Goal: Communication & Community: Ask a question

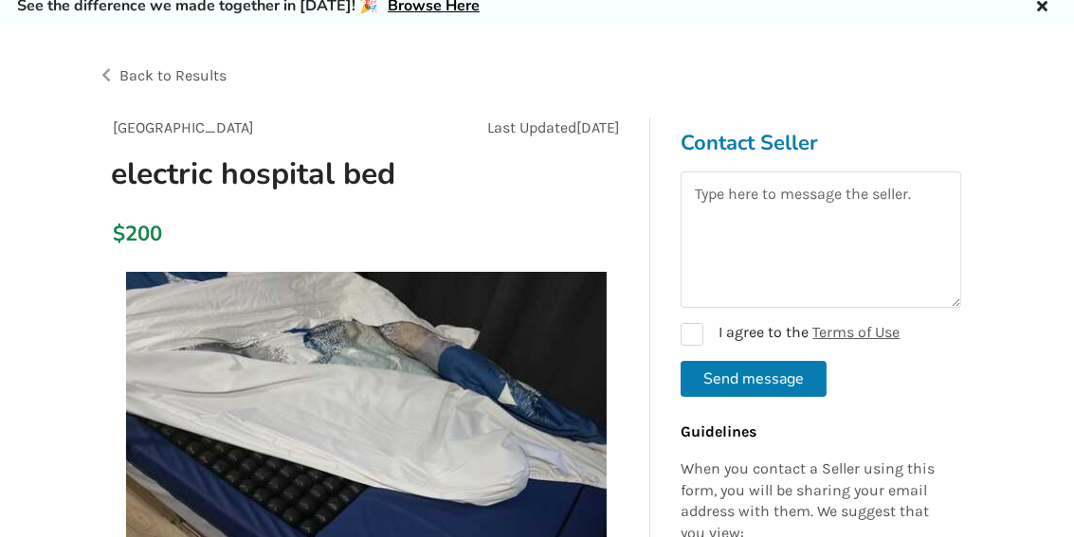
scroll to position [74, 0]
click at [708, 192] on textarea at bounding box center [821, 240] width 281 height 136
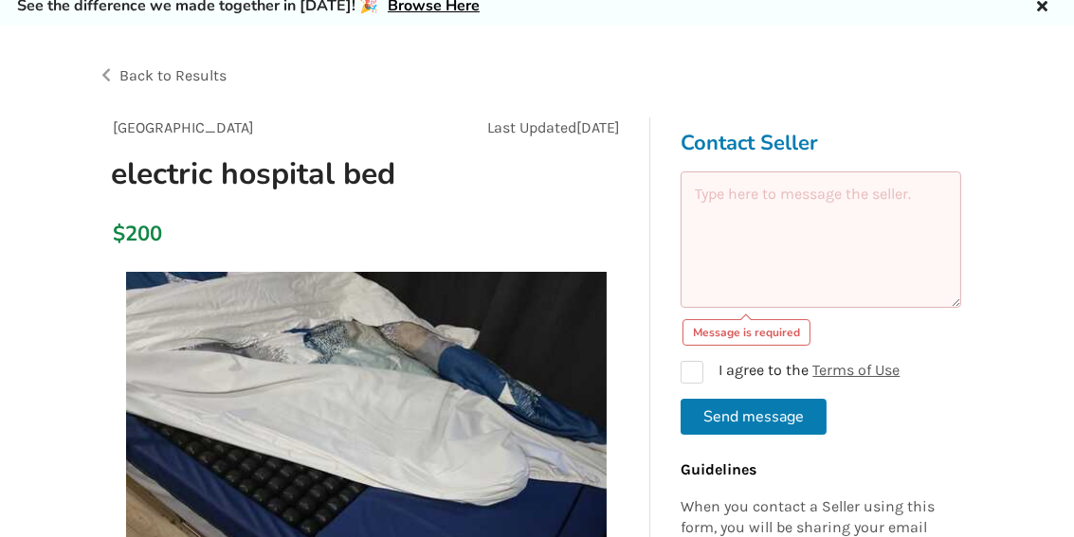
scroll to position [0, 0]
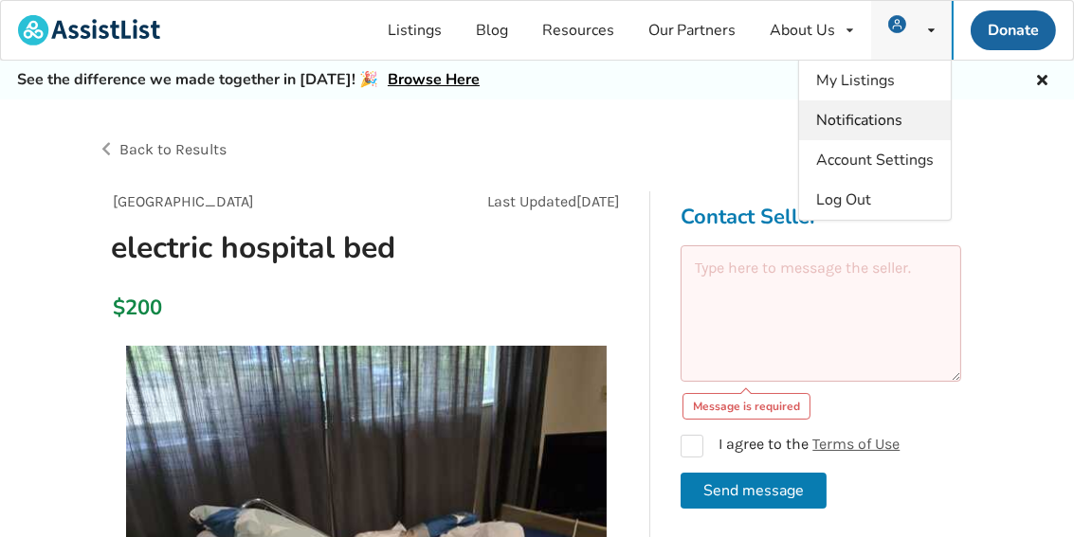
click at [864, 117] on span "Notifications" at bounding box center [859, 120] width 86 height 21
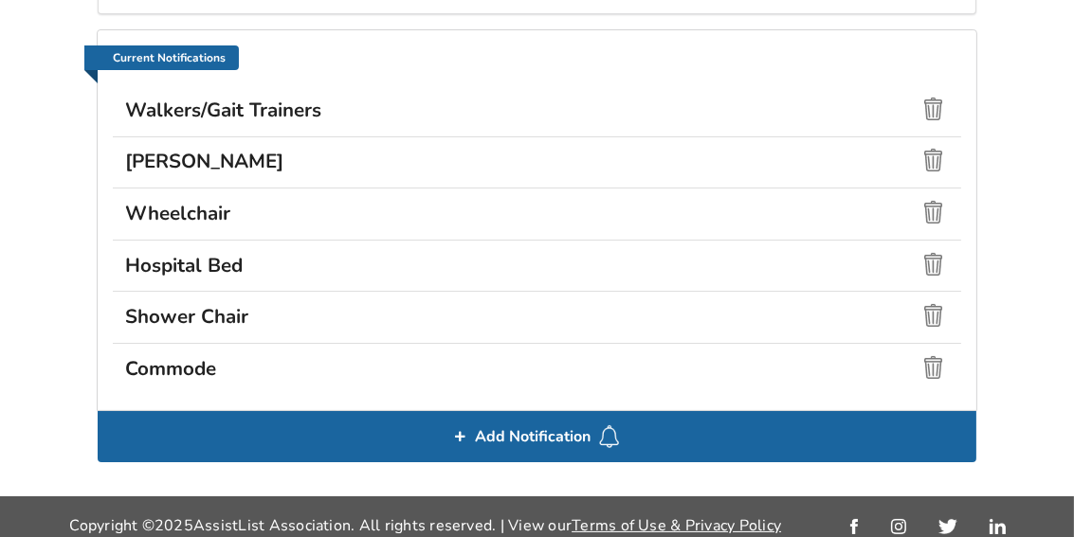
scroll to position [296, 0]
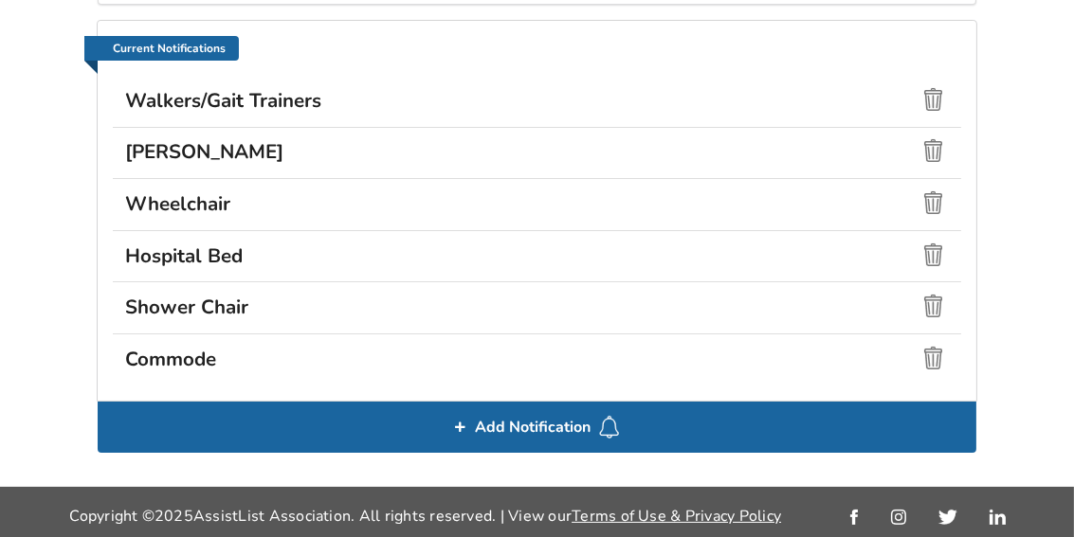
click at [712, 262] on h3 "Hospital Bed" at bounding box center [537, 256] width 824 height 25
click at [201, 244] on h3 "Hospital Bed" at bounding box center [537, 256] width 824 height 25
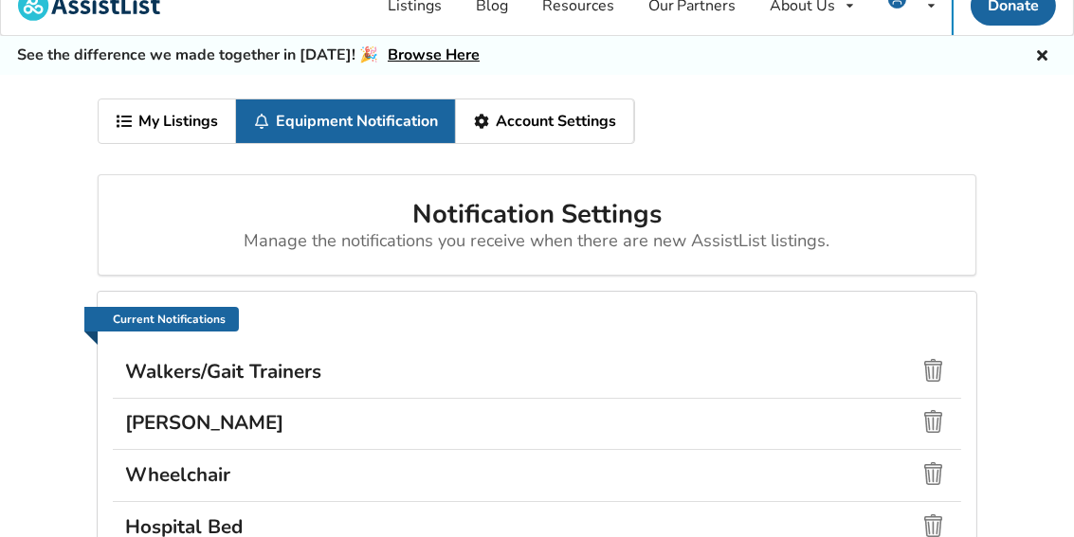
scroll to position [0, 0]
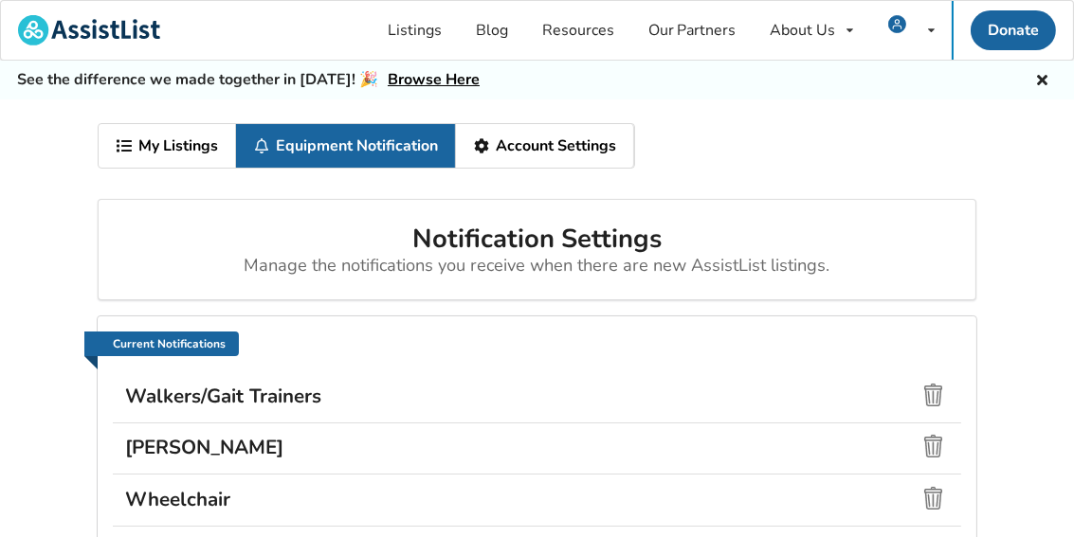
click at [210, 150] on link "My Listings" at bounding box center [167, 146] width 137 height 44
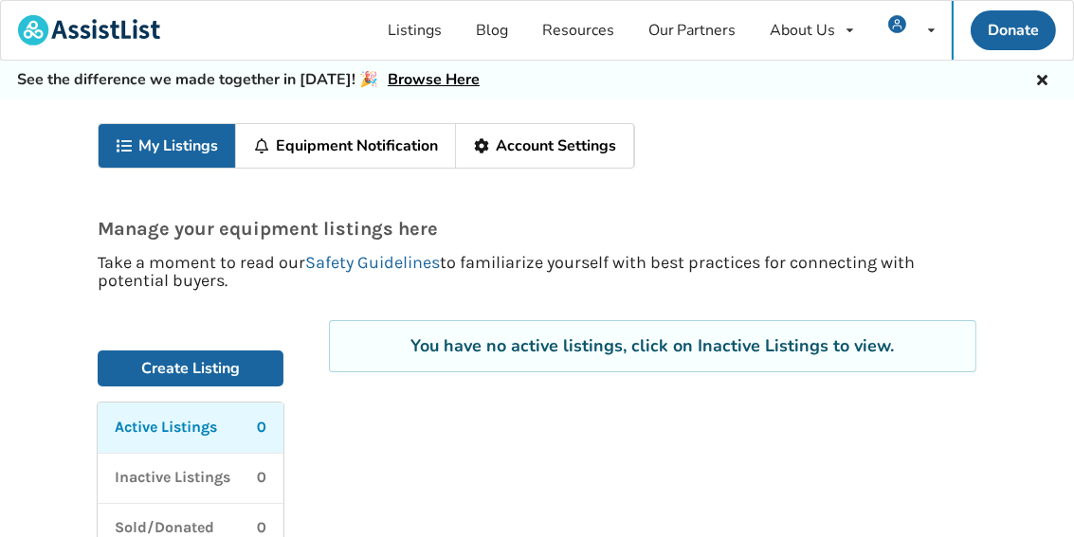
click at [517, 135] on link "Account Settings" at bounding box center [545, 146] width 178 height 44
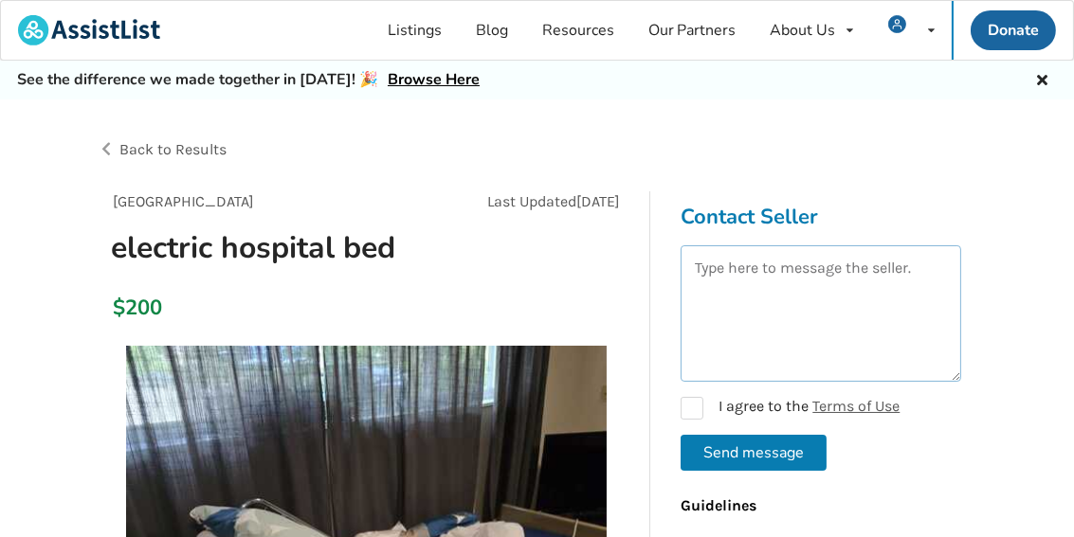
click at [704, 296] on textarea at bounding box center [821, 314] width 281 height 136
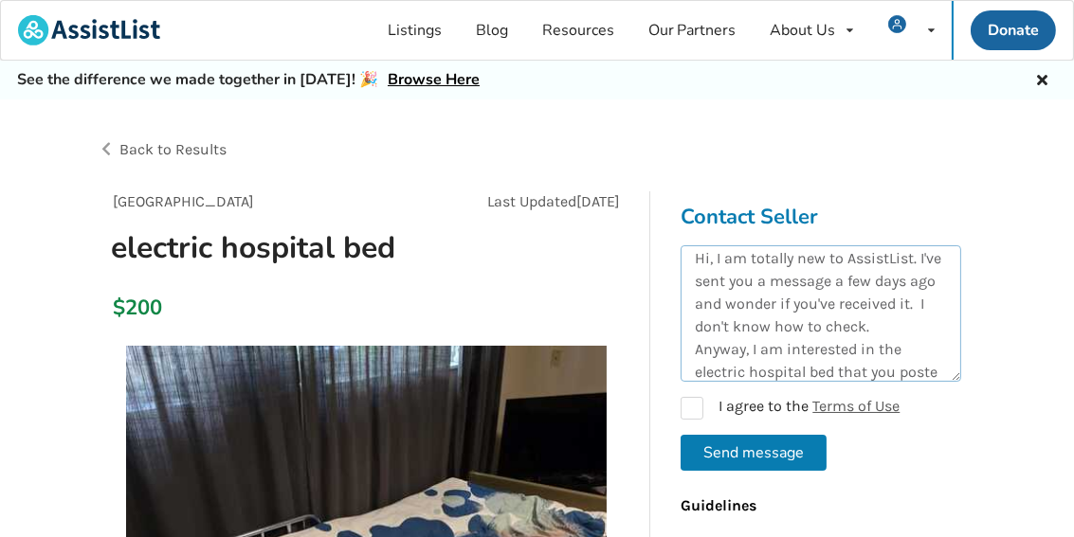
scroll to position [32, 0]
type textarea "Hi, I am totally new to AssistList. I've sent you a message a few days ago and …"
click at [690, 412] on label "I agree to the Terms of Use" at bounding box center [790, 408] width 219 height 23
checkbox input "true"
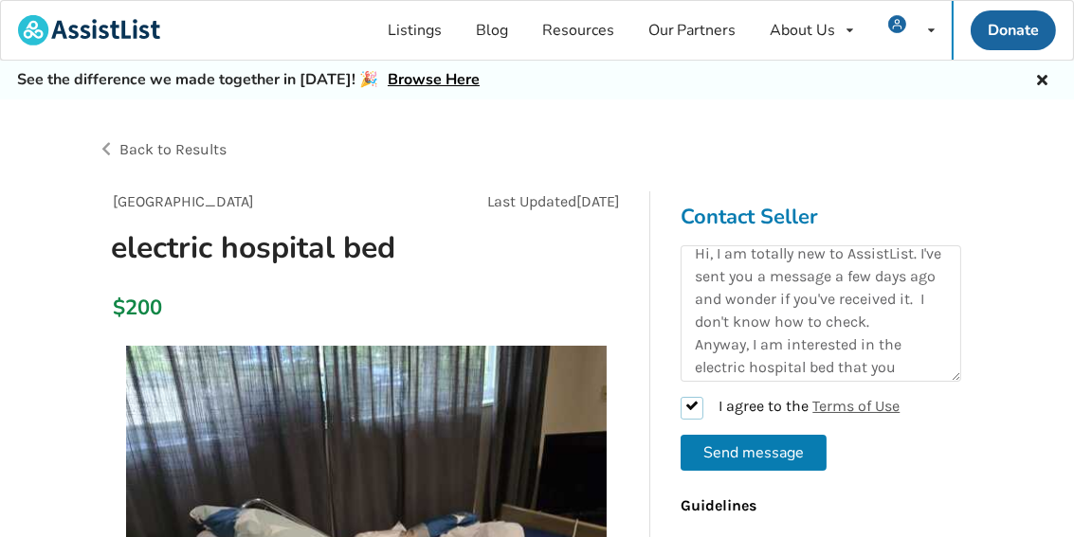
scroll to position [0, 0]
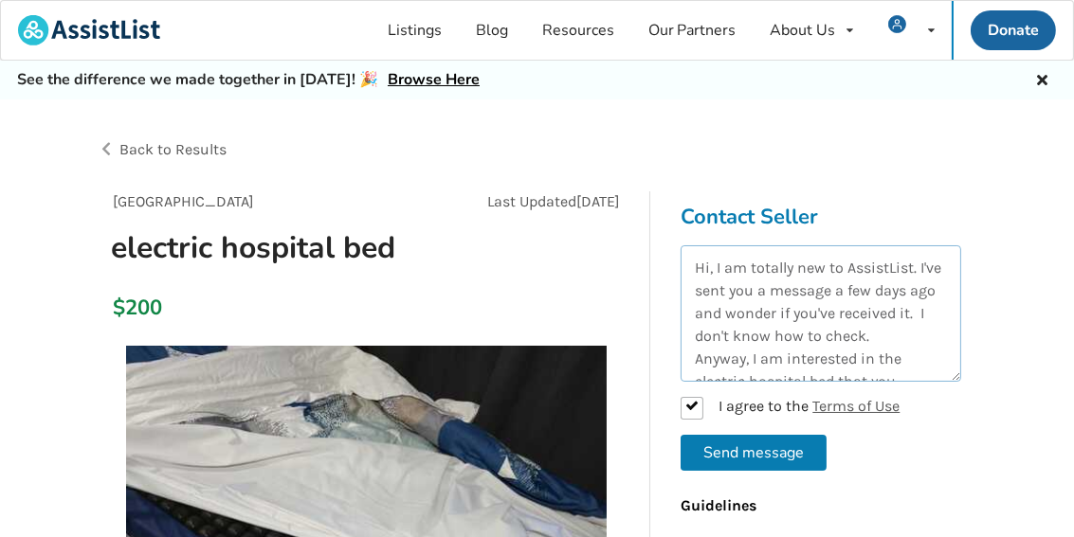
click at [721, 311] on textarea "Hi, I am totally new to AssistList. I've sent you a message a few days ago and …" at bounding box center [821, 314] width 281 height 136
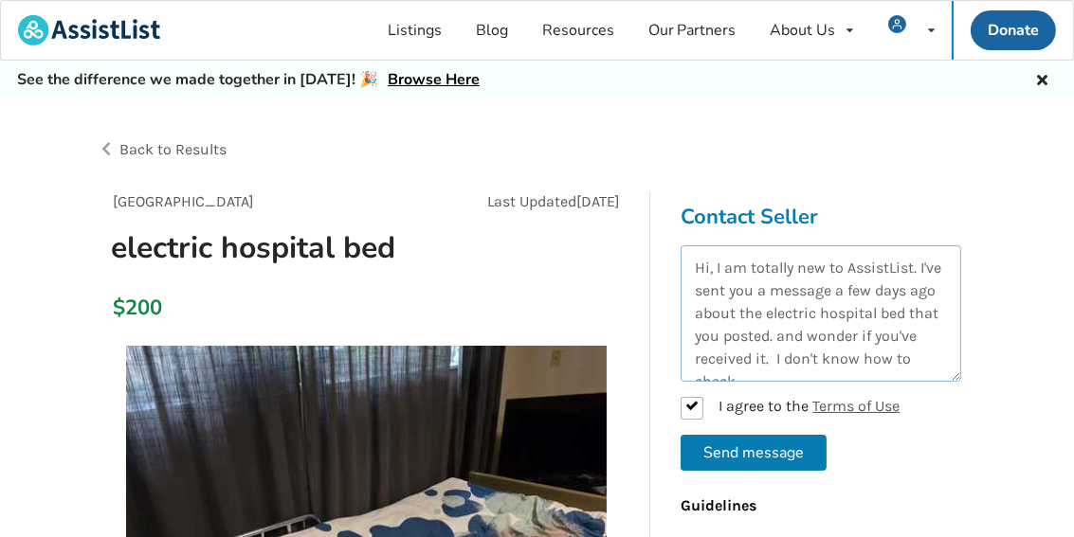
drag, startPoint x: 810, startPoint y: 331, endPoint x: 810, endPoint y: 355, distance: 23.7
click at [810, 355] on textarea "Hi, I am totally new to AssistList. I've sent you a message a few days ago abou…" at bounding box center [821, 314] width 281 height 136
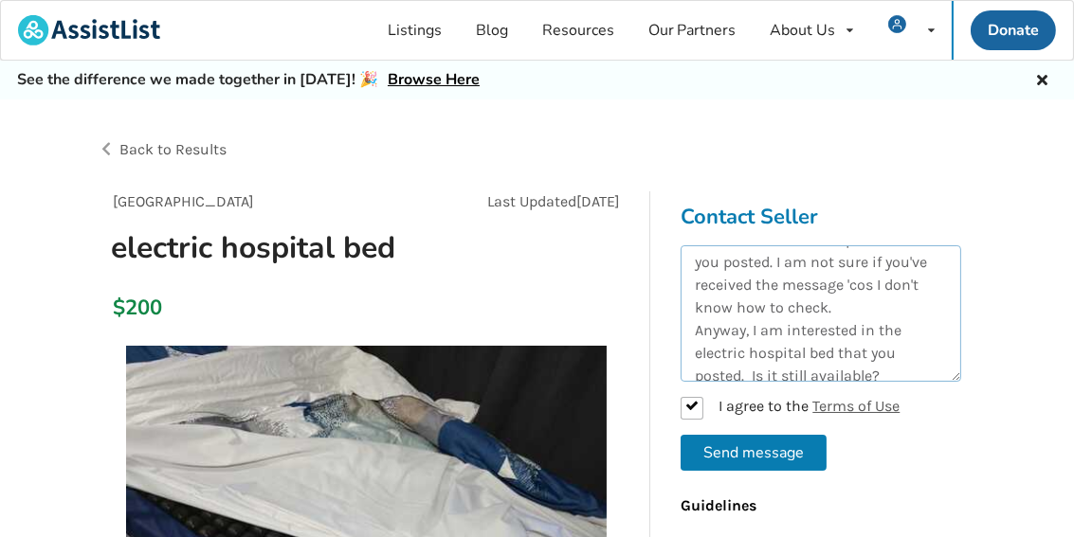
scroll to position [91, 0]
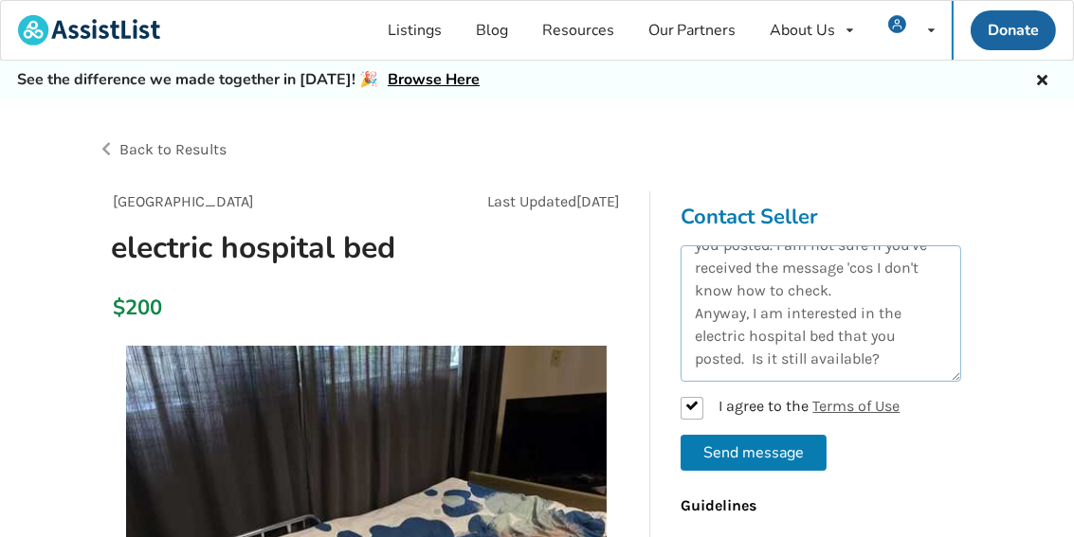
drag, startPoint x: 841, startPoint y: 332, endPoint x: 742, endPoint y: 355, distance: 101.4
click at [742, 355] on textarea "Hi, I am totally new to AssistList. I've sent you a message a few days ago abou…" at bounding box center [821, 314] width 281 height 136
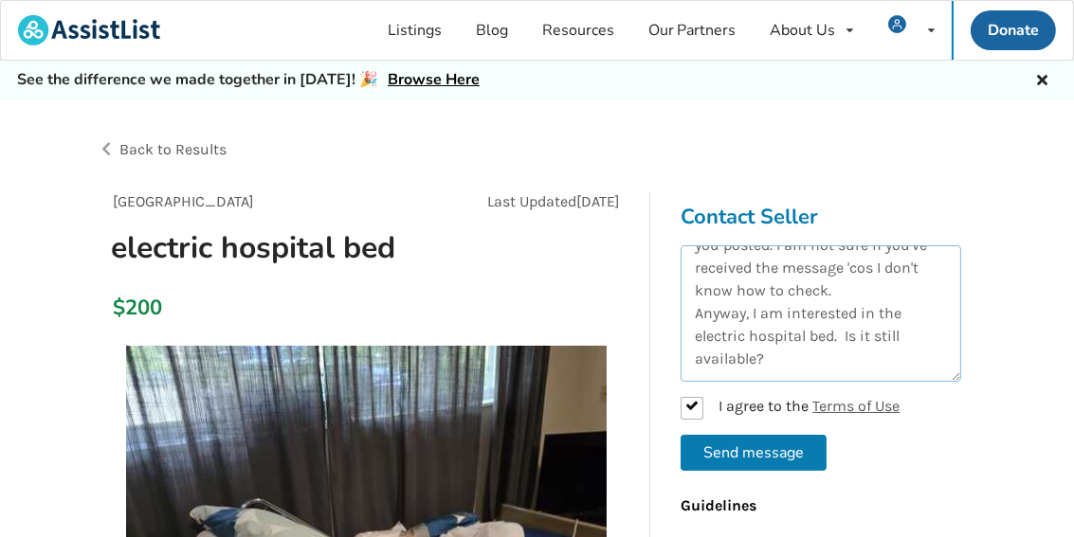
click at [792, 355] on textarea "Hi, I am totally new to AssistList. I've sent you a message a few days ago abou…" at bounding box center [821, 314] width 281 height 136
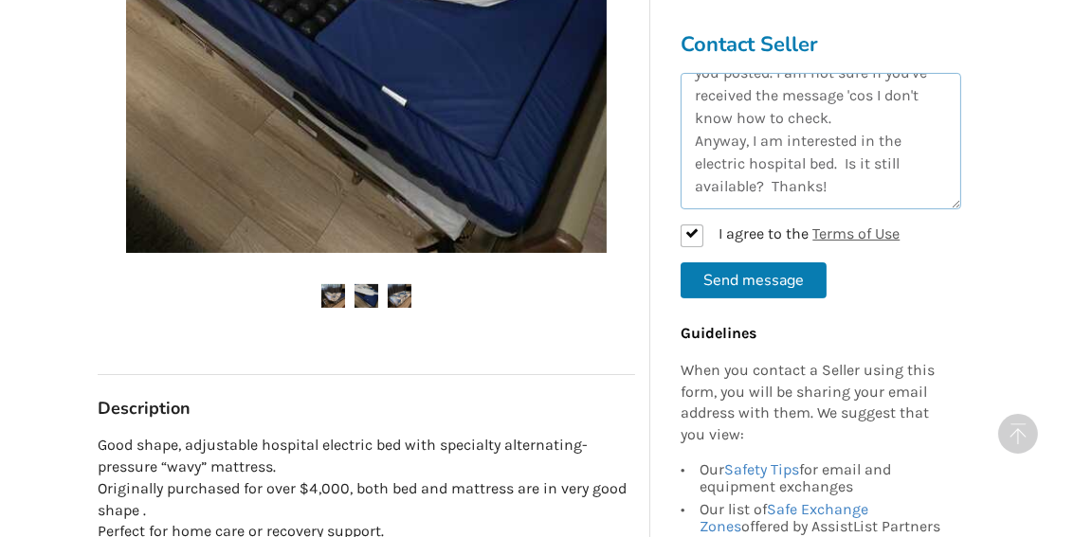
scroll to position [382, 0]
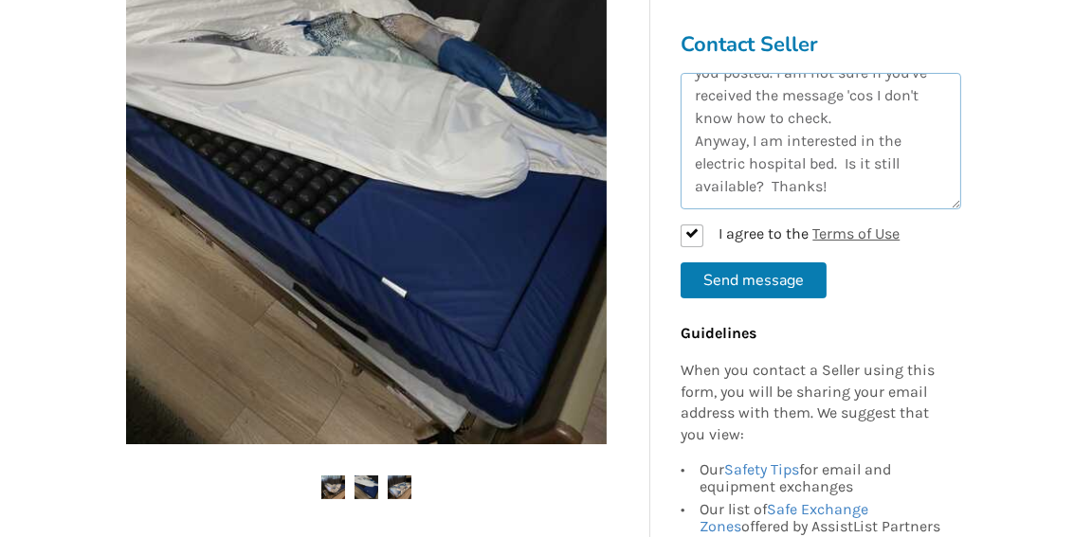
type textarea "Hi, I am totally new to AssistList. I've sent you a message a few days ago abou…"
click at [798, 287] on button "Send message" at bounding box center [754, 281] width 146 height 36
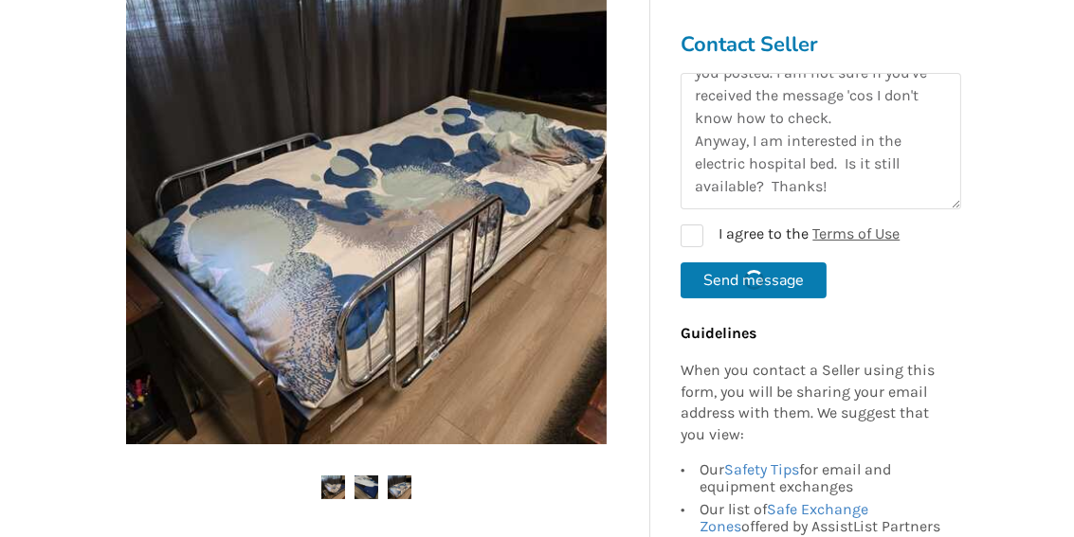
checkbox input "false"
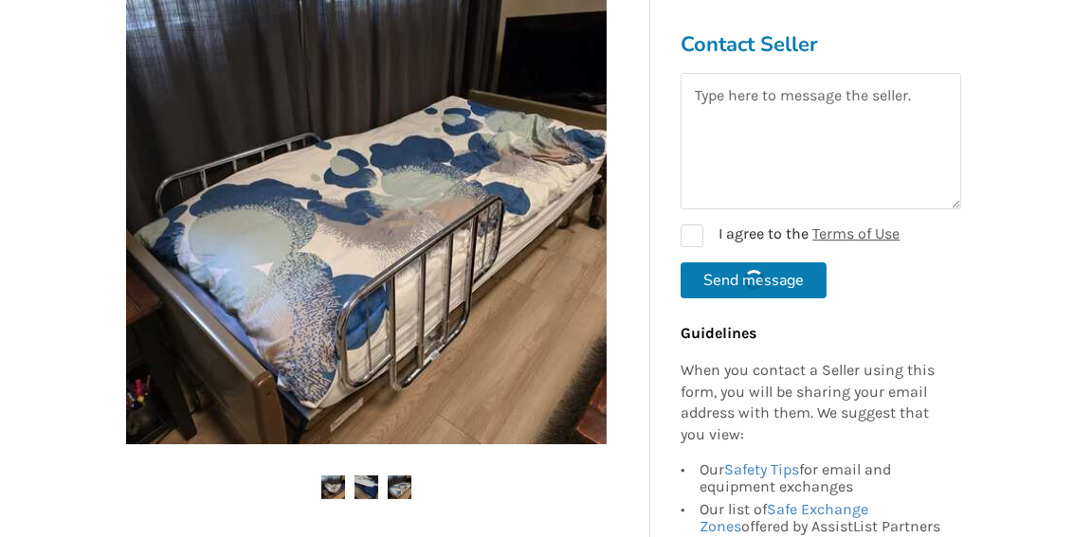
scroll to position [0, 0]
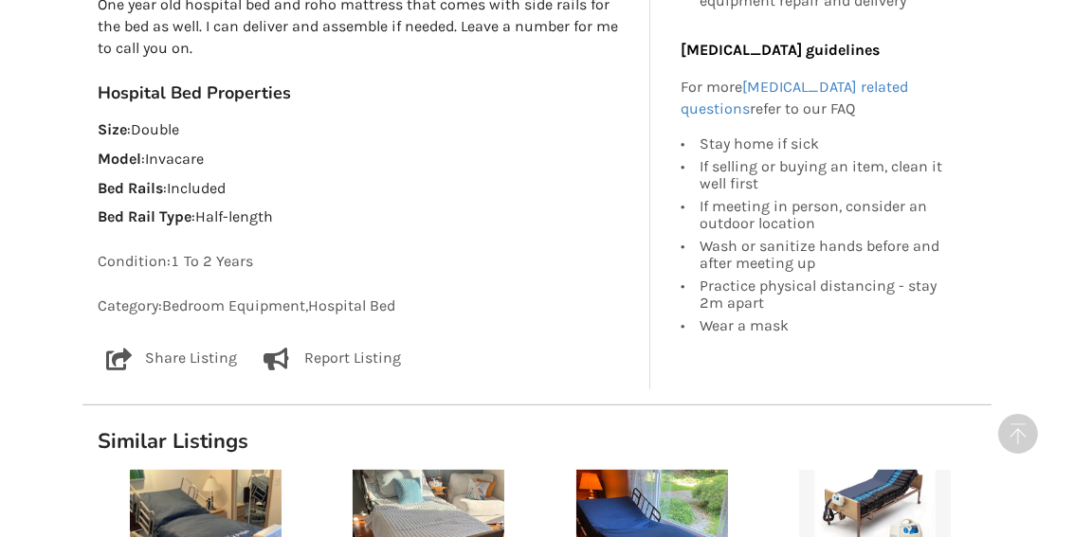
scroll to position [1036, 0]
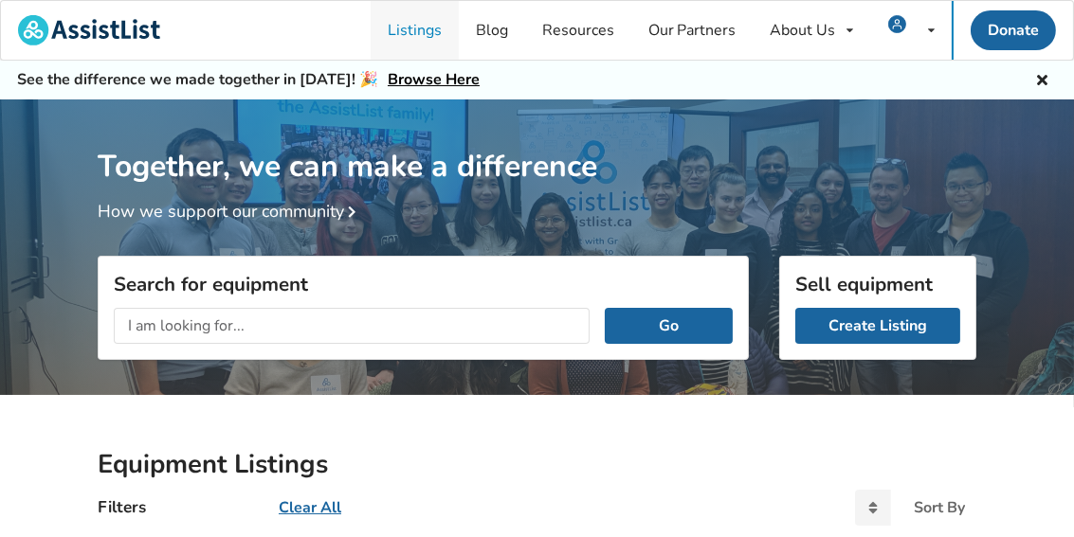
click at [438, 36] on link "Listings" at bounding box center [415, 30] width 88 height 59
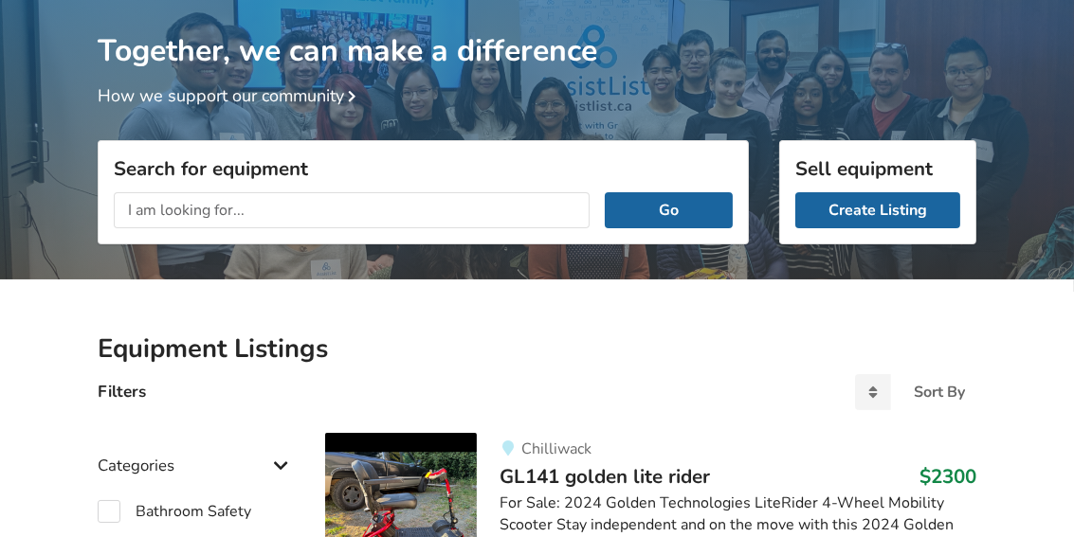
scroll to position [115, 0]
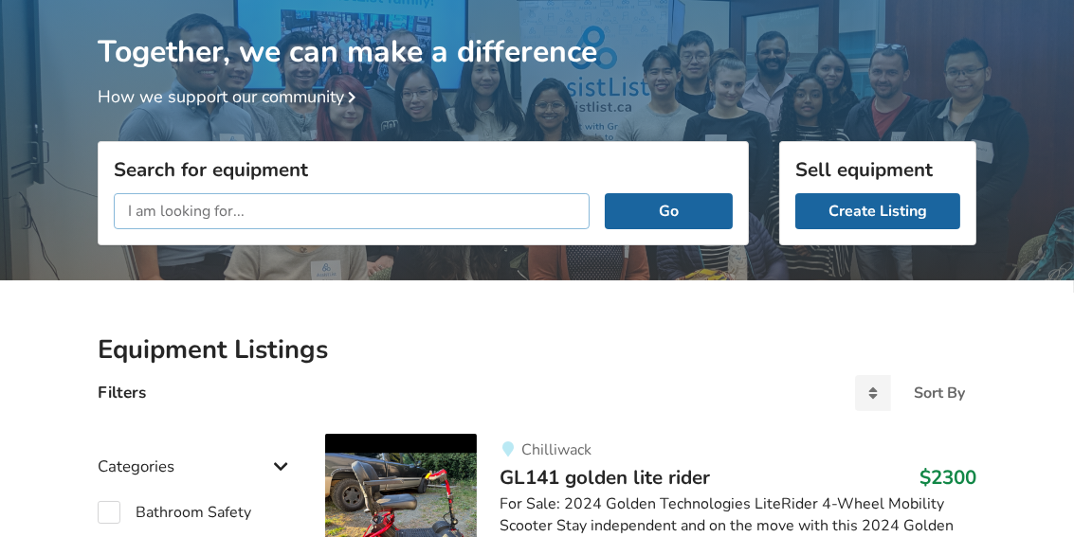
click at [301, 206] on input "text" at bounding box center [352, 211] width 476 height 36
type input "s"
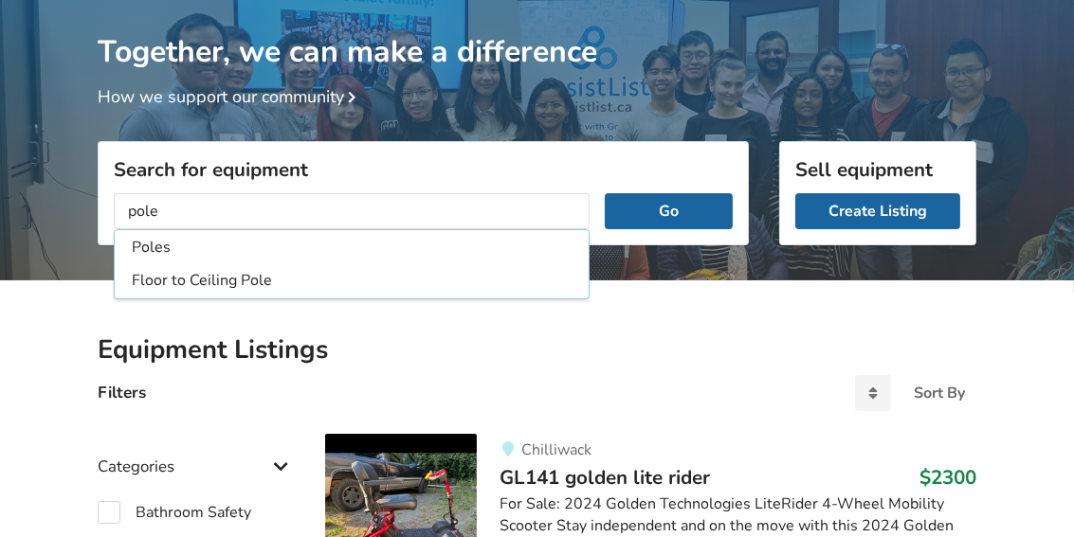
click at [326, 275] on li "Floor to Ceiling Pole" at bounding box center [351, 280] width 466 height 31
type input "Floor to Ceiling Pole"
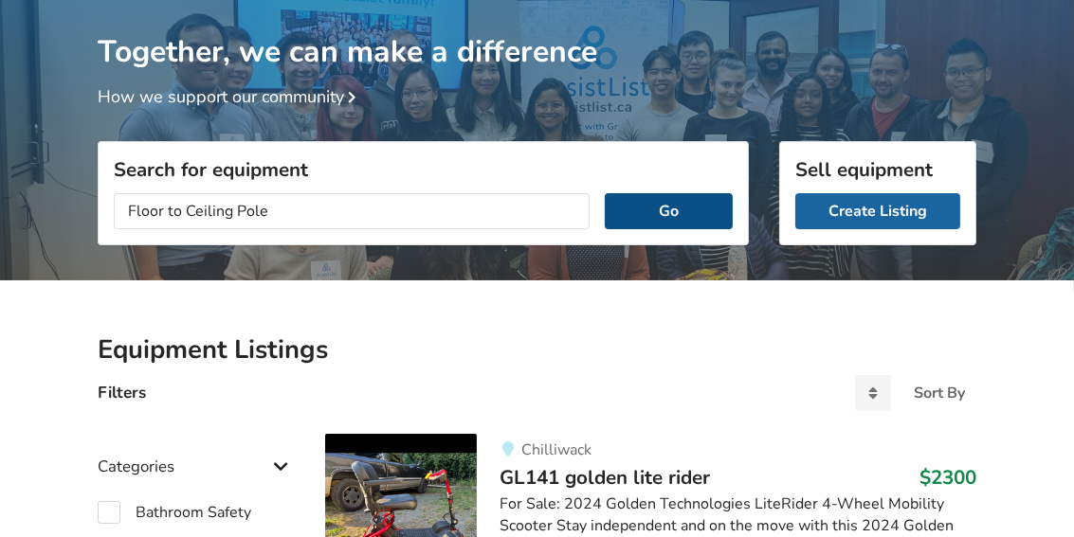
click at [635, 210] on button "Go" at bounding box center [669, 211] width 128 height 36
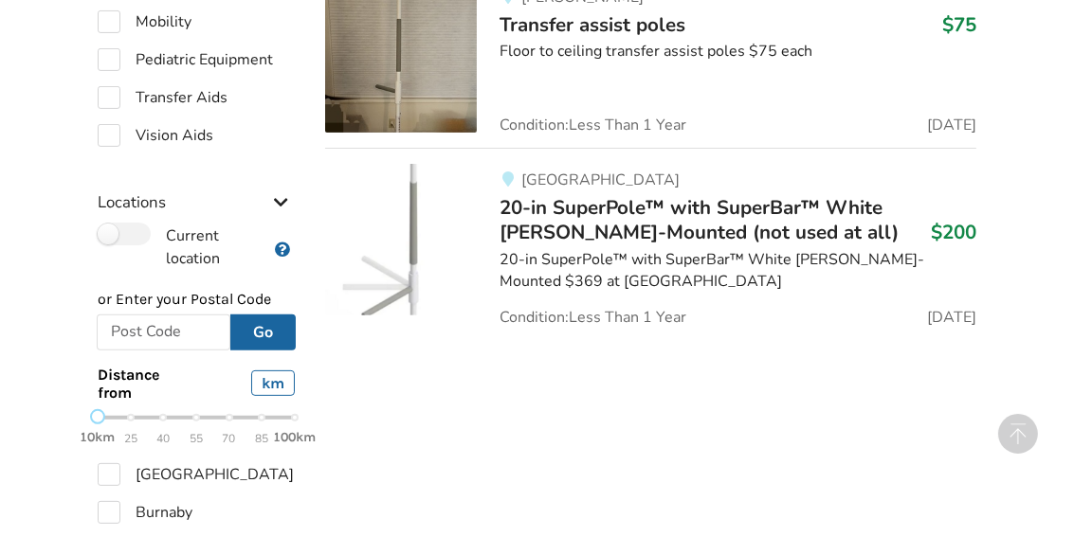
scroll to position [484, 0]
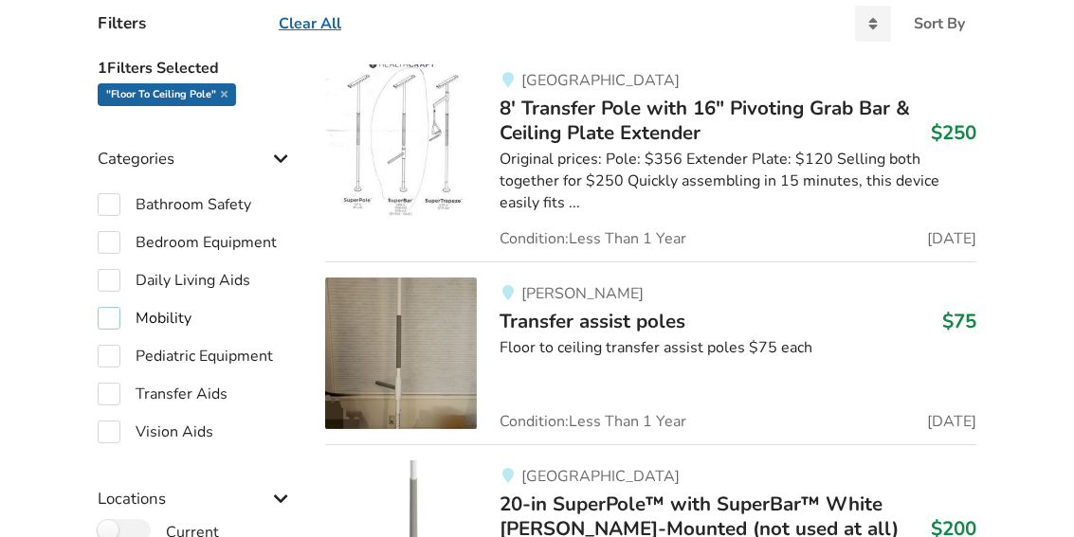
click at [176, 308] on label "Mobility" at bounding box center [145, 318] width 94 height 23
checkbox input "true"
